Goal: Navigation & Orientation: Find specific page/section

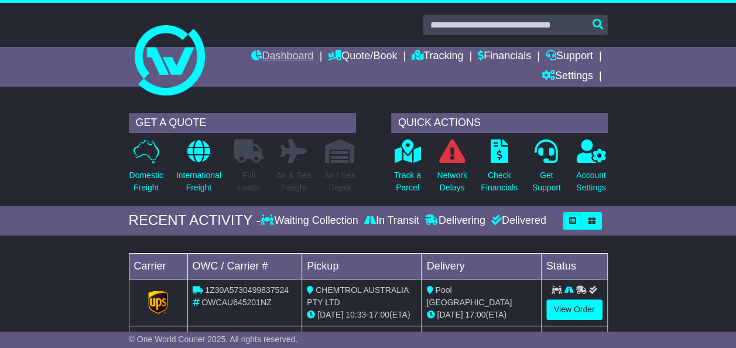
click at [280, 56] on link "Dashboard" at bounding box center [282, 57] width 63 height 20
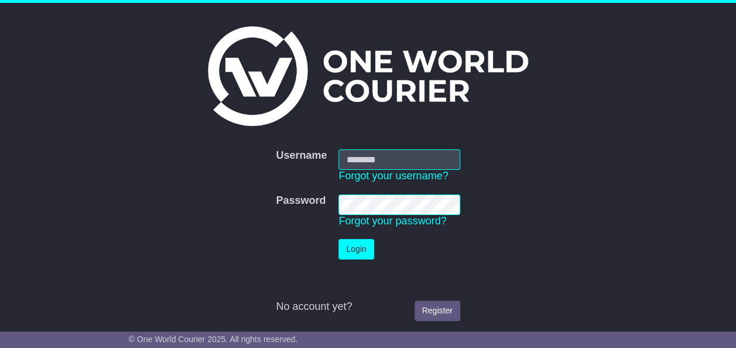
type input "**********"
click at [352, 248] on button "Login" at bounding box center [355, 249] width 35 height 20
